Goal: Transaction & Acquisition: Purchase product/service

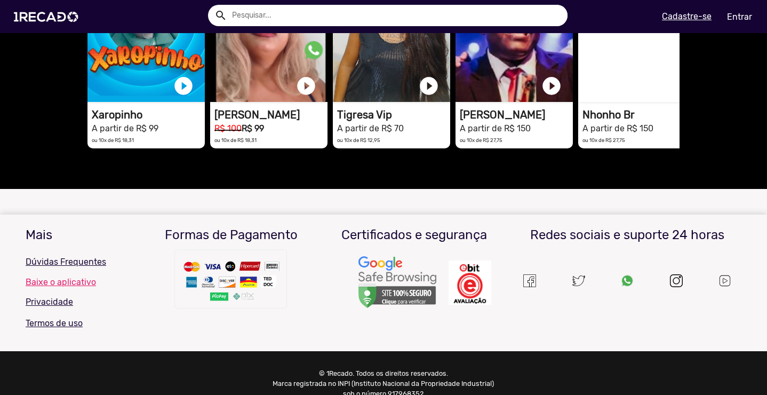
scroll to position [747, 0]
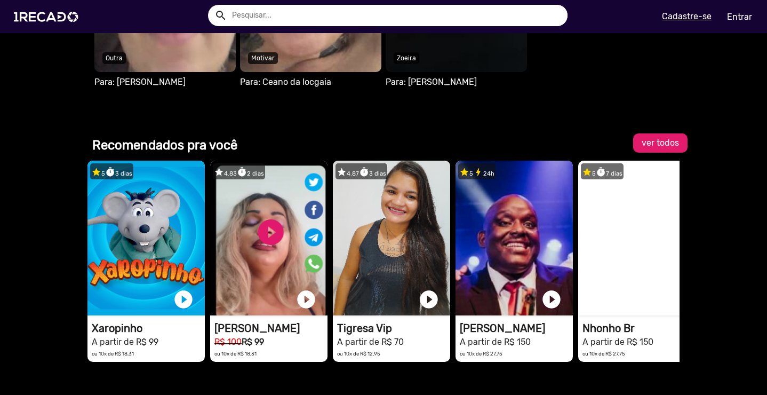
click at [667, 143] on span "ver todos" at bounding box center [660, 143] width 37 height 10
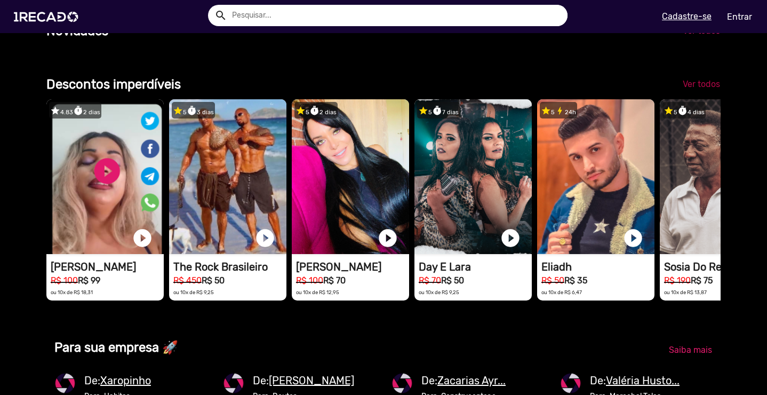
click at [695, 89] on span "Ver todos" at bounding box center [701, 84] width 37 height 10
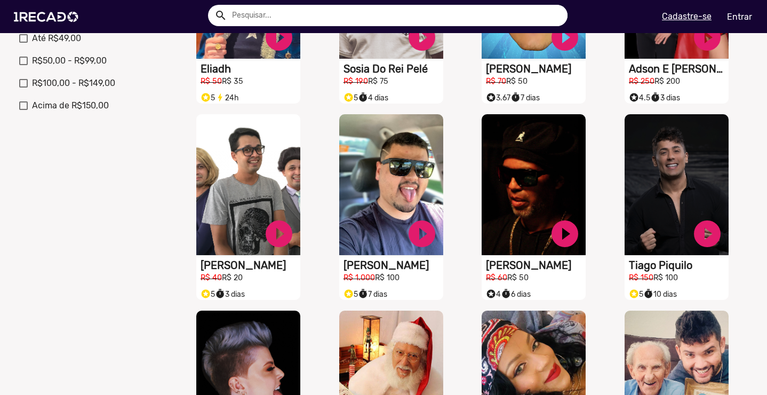
scroll to position [470, 0]
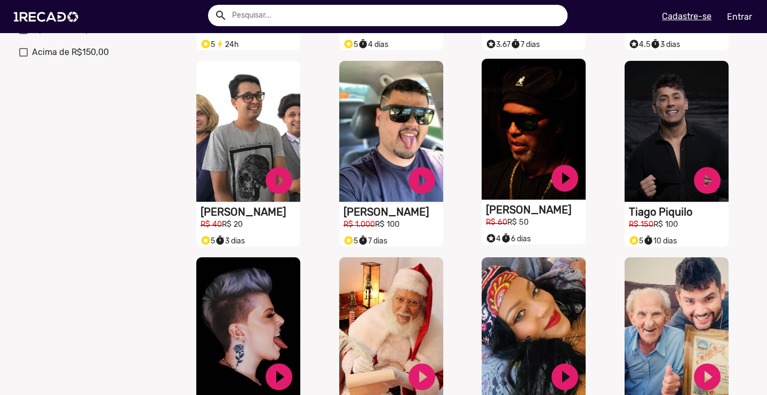
click at [526, 228] on h2 "R$ 60 R$ 50" at bounding box center [536, 222] width 100 height 12
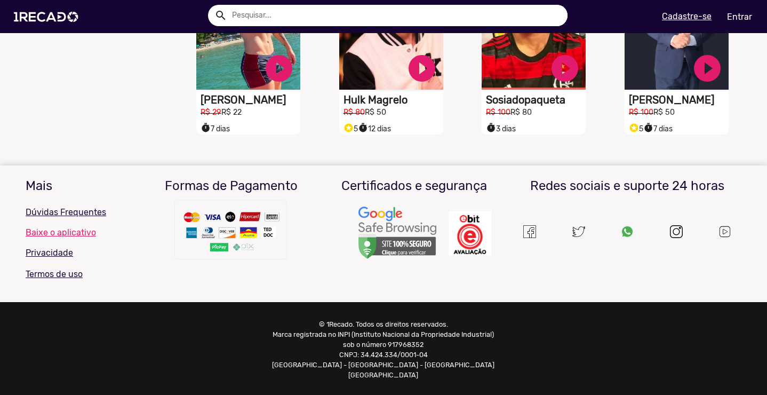
scroll to position [718, 0]
